Goal: Download file/media

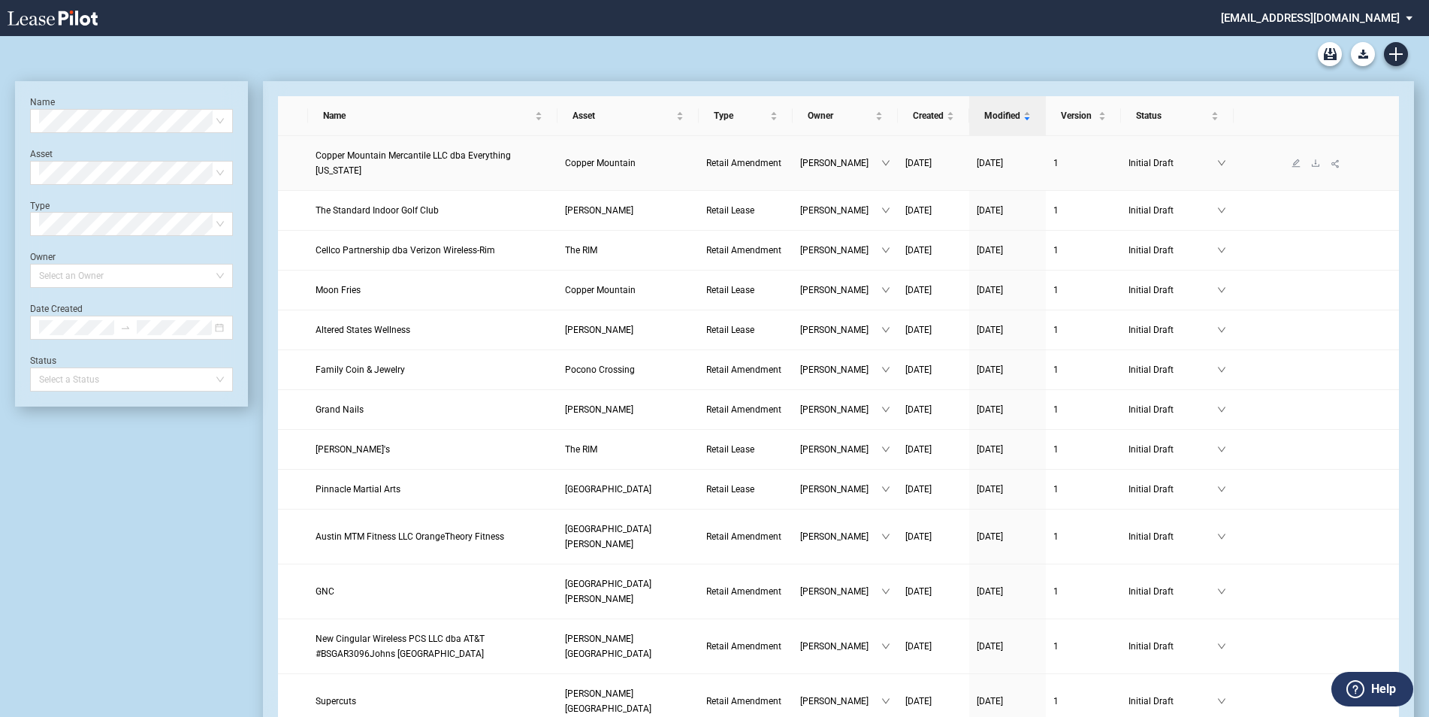
click at [442, 155] on span "Copper Mountain Mercantile LLC dba Everything Colorado" at bounding box center [413, 163] width 195 height 26
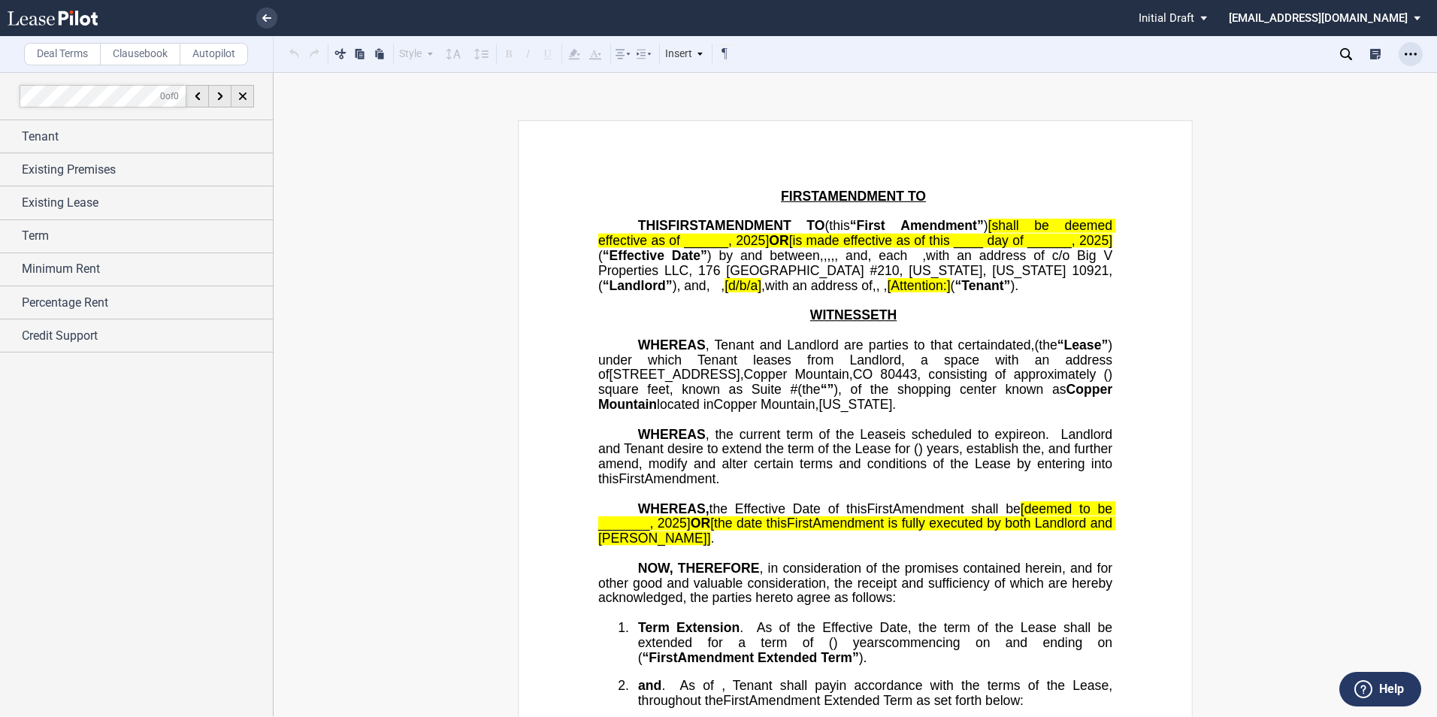
click at [1411, 50] on icon "Open Lease options menu" at bounding box center [1411, 54] width 12 height 12
click at [1274, 75] on div "Download" at bounding box center [1323, 80] width 183 height 13
